Goal: Task Accomplishment & Management: Manage account settings

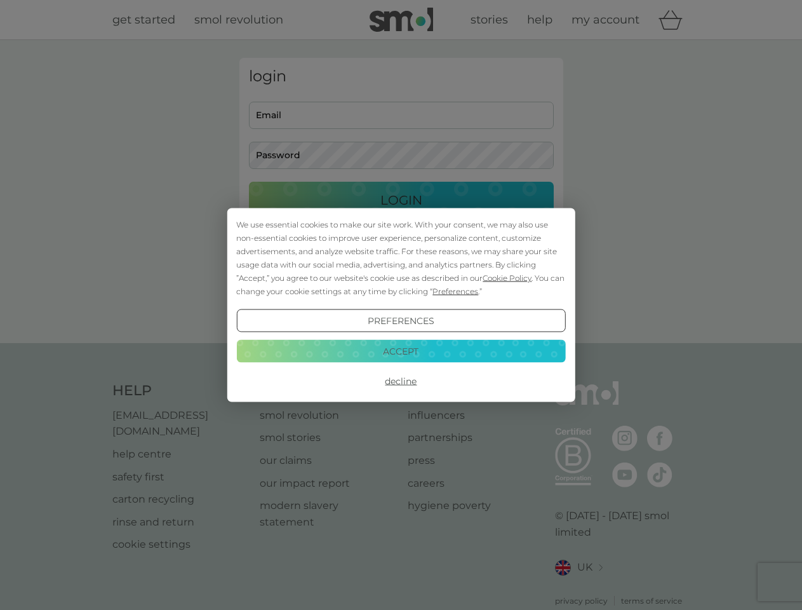
click at [507, 277] on span "Cookie Policy" at bounding box center [507, 278] width 49 height 10
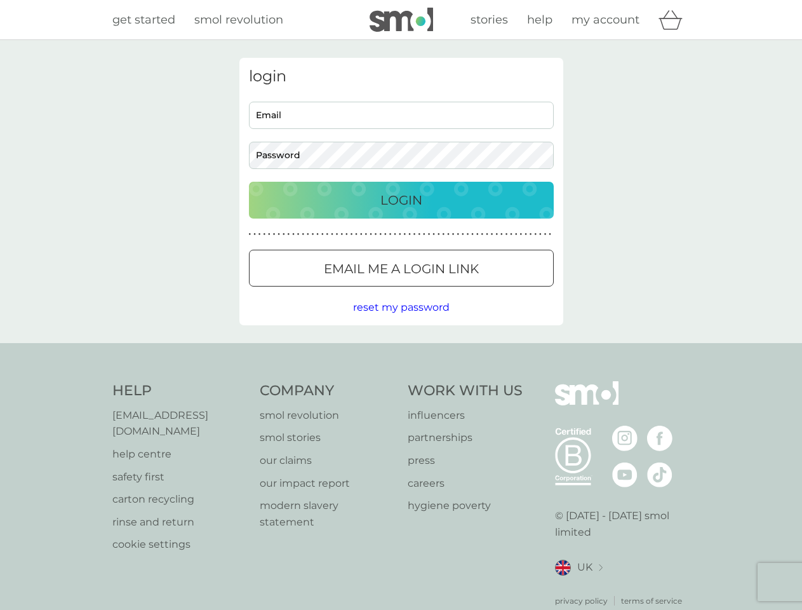
click at [454, 291] on div "login Email Password Login ● ● ● ● ● ● ● ● ● ● ● ● ● ● ● ● ● ● ● ● ● ● ● ● ● ● …" at bounding box center [401, 191] width 324 height 267
click at [401, 321] on div "login Email Password Login ● ● ● ● ● ● ● ● ● ● ● ● ● ● ● ● ● ● ● ● ● ● ● ● ● ● …" at bounding box center [401, 191] width 324 height 267
click at [401, 381] on div "Help [EMAIL_ADDRESS][DOMAIN_NAME] help centre safety first carton recycling rin…" at bounding box center [401, 493] width 578 height 225
click at [401, 350] on div "Help [EMAIL_ADDRESS][DOMAIN_NAME] help centre safety first carton recycling rin…" at bounding box center [401, 494] width 802 height 302
